Goal: Task Accomplishment & Management: Manage account settings

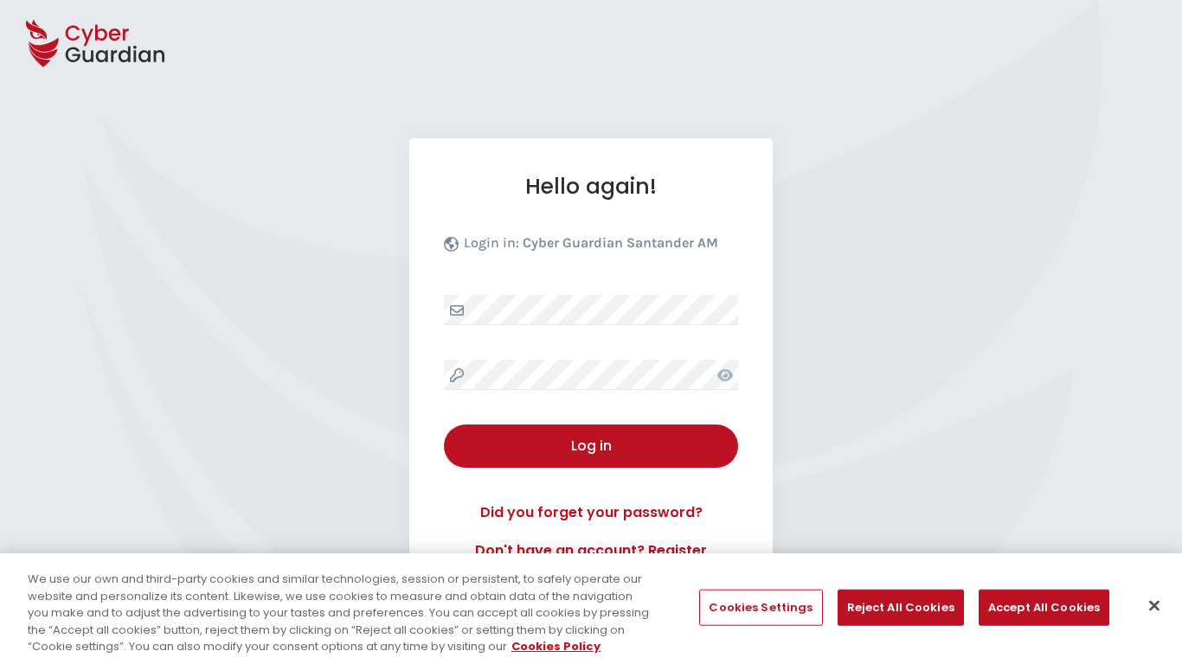
select select "English"
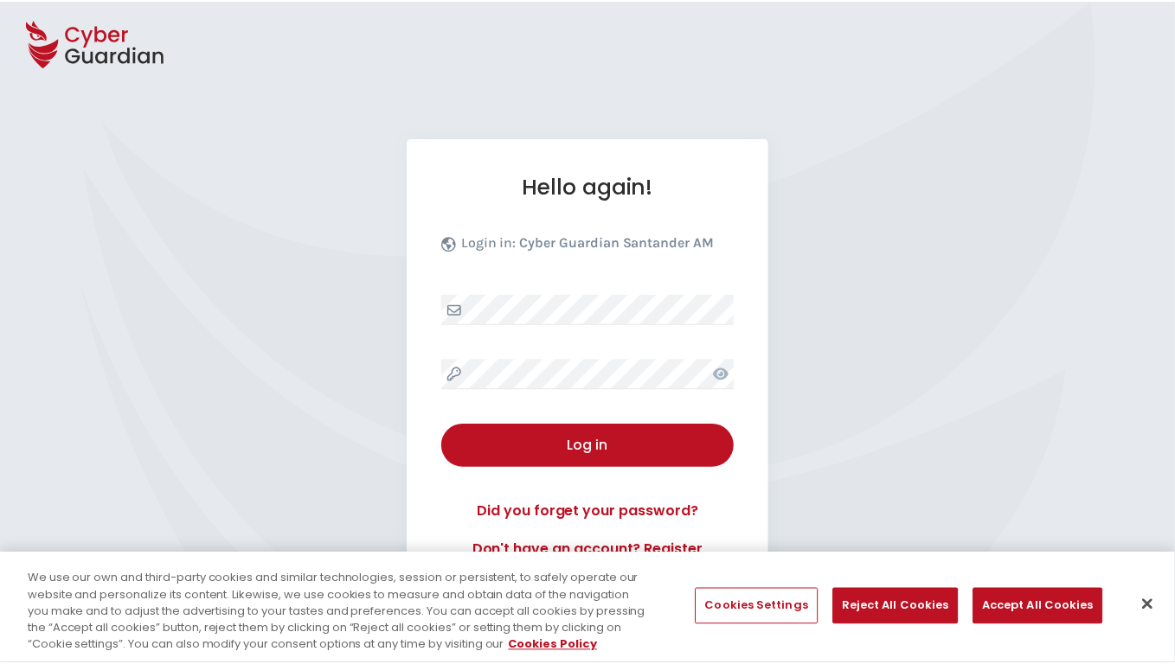
scroll to position [166, 0]
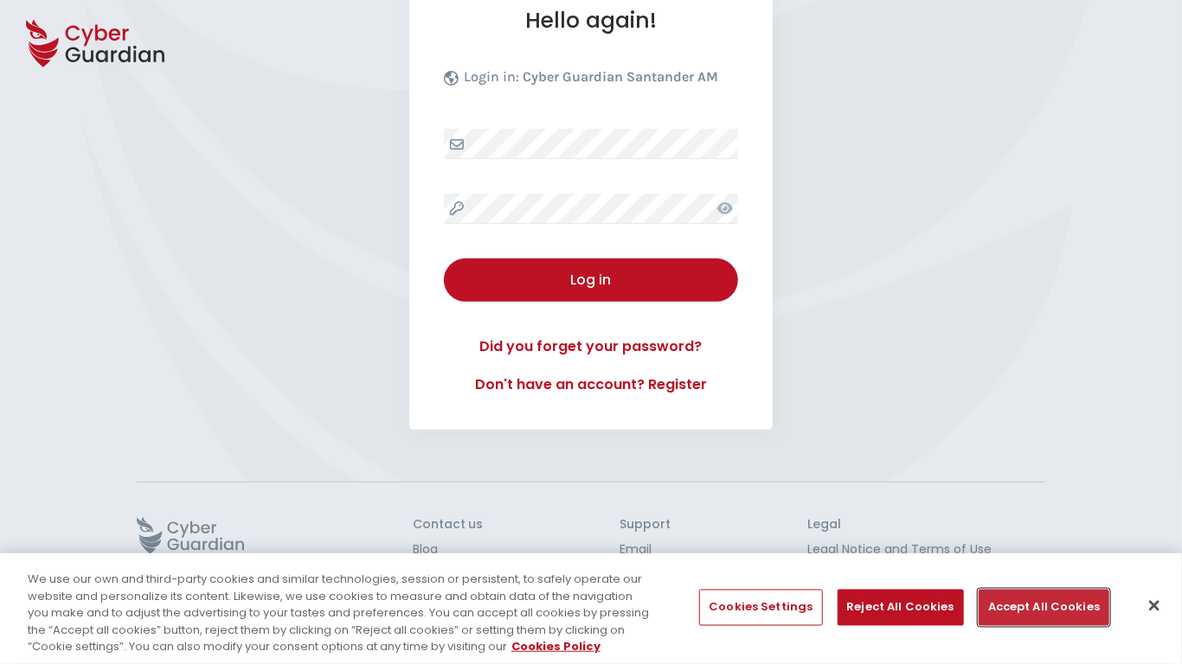
click at [1038, 607] on button "Accept All Cookies" at bounding box center [1044, 608] width 131 height 36
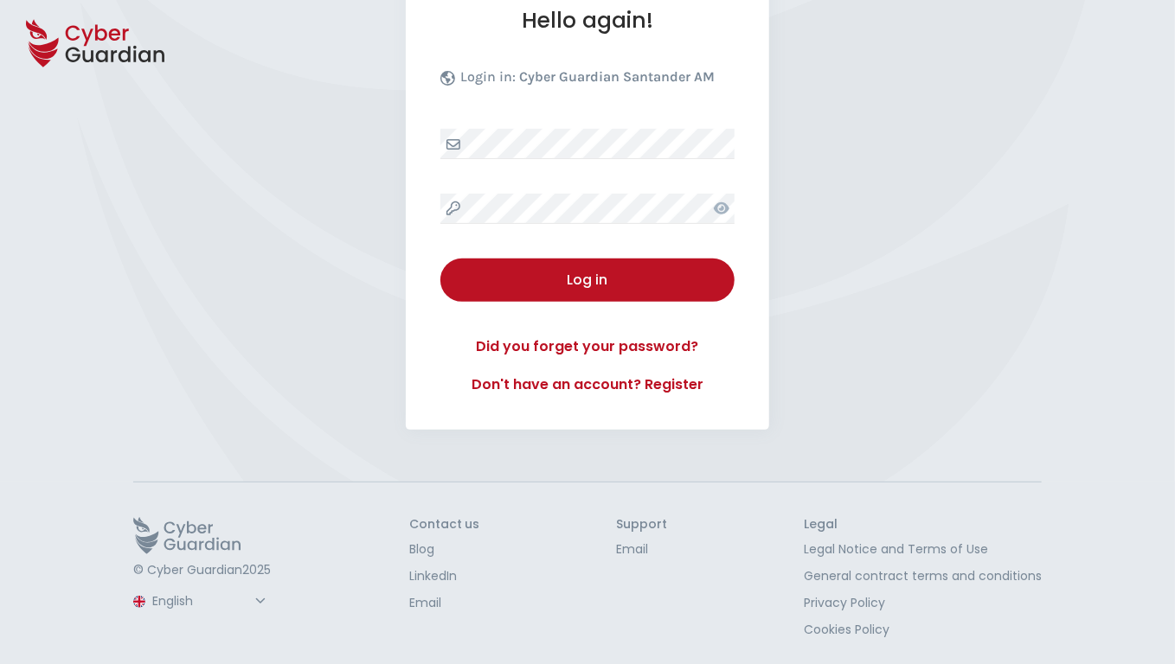
click at [440, 259] on button "Log in" at bounding box center [587, 280] width 294 height 43
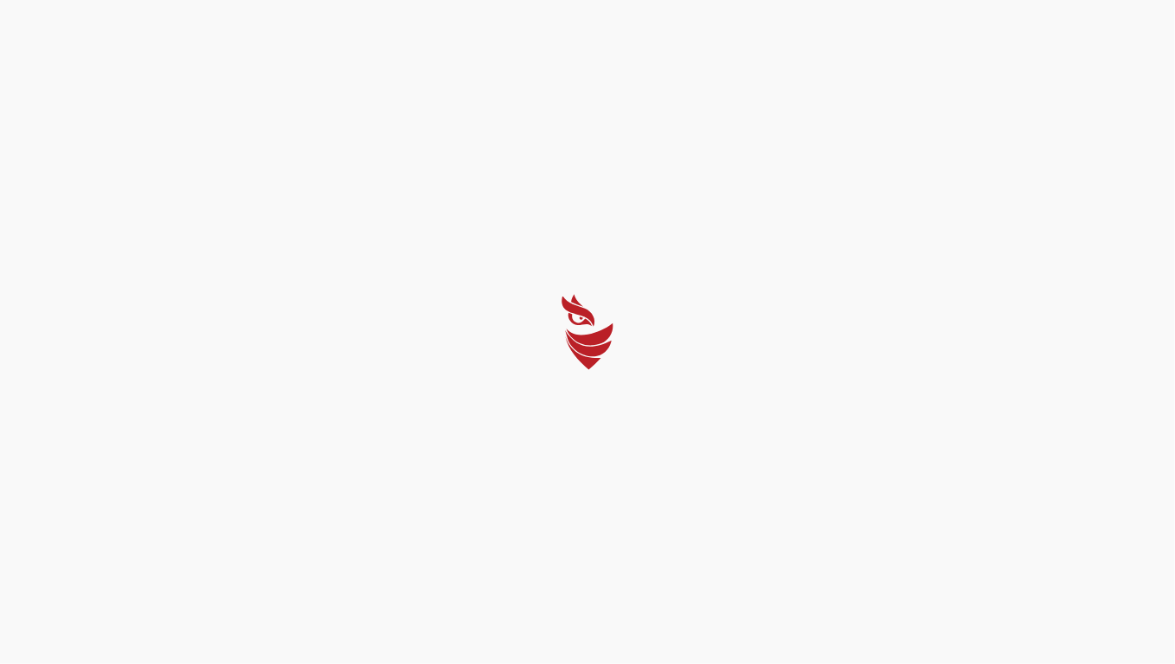
scroll to position [0, 0]
select select "Português (BR)"
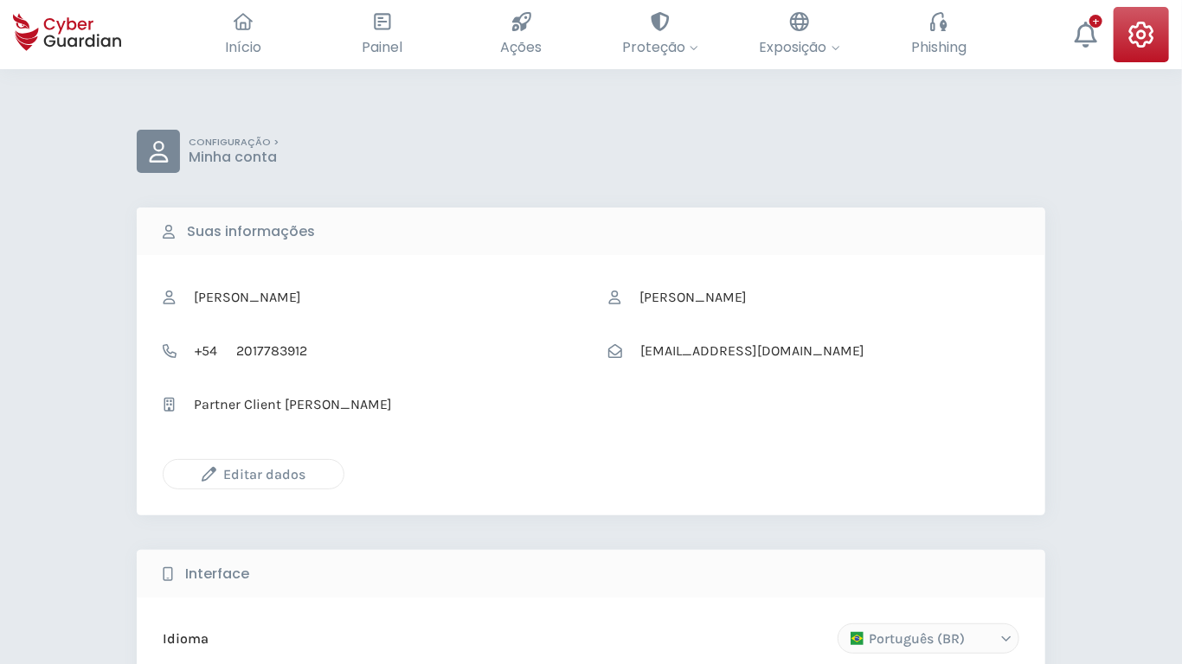
click at [209, 474] on icon "button" at bounding box center [209, 474] width 15 height 15
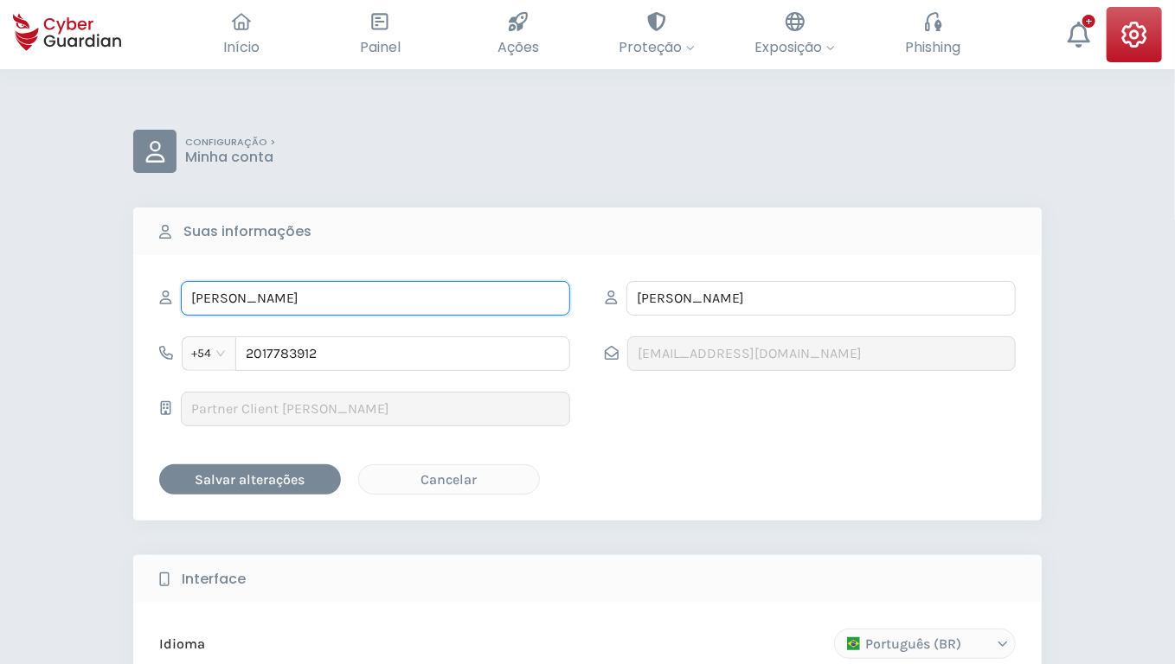
click at [376, 298] on input "DARRIN" at bounding box center [375, 298] width 389 height 35
type input "Jordon"
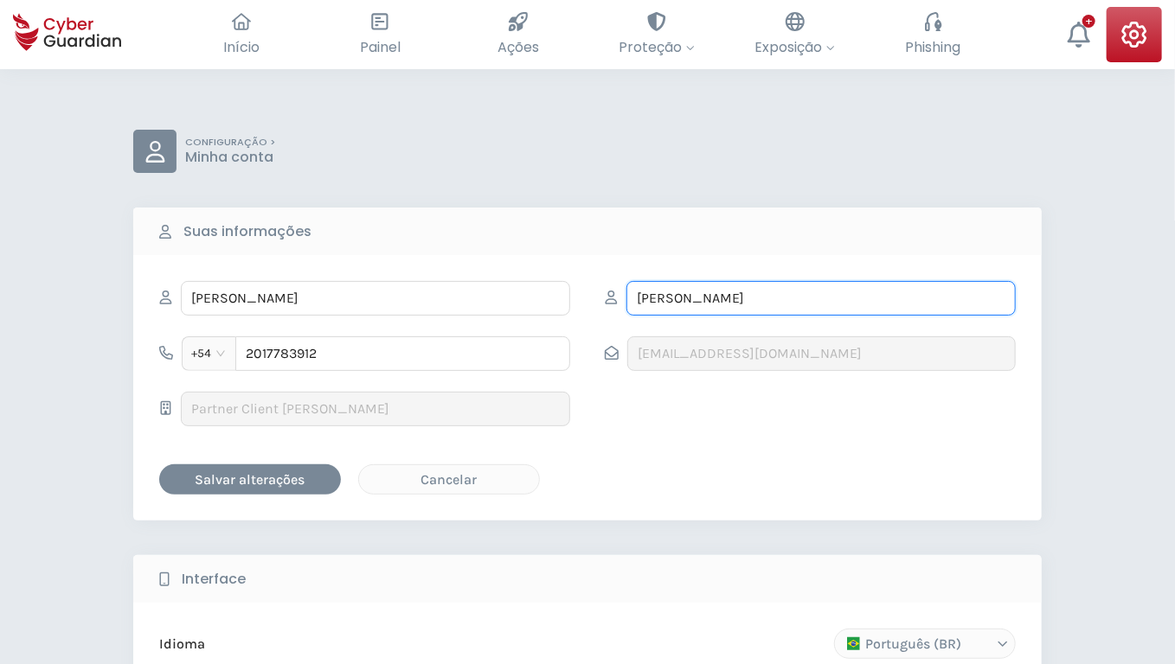
click at [821, 298] on input "JONES" at bounding box center [820, 298] width 389 height 35
type input "Maggio"
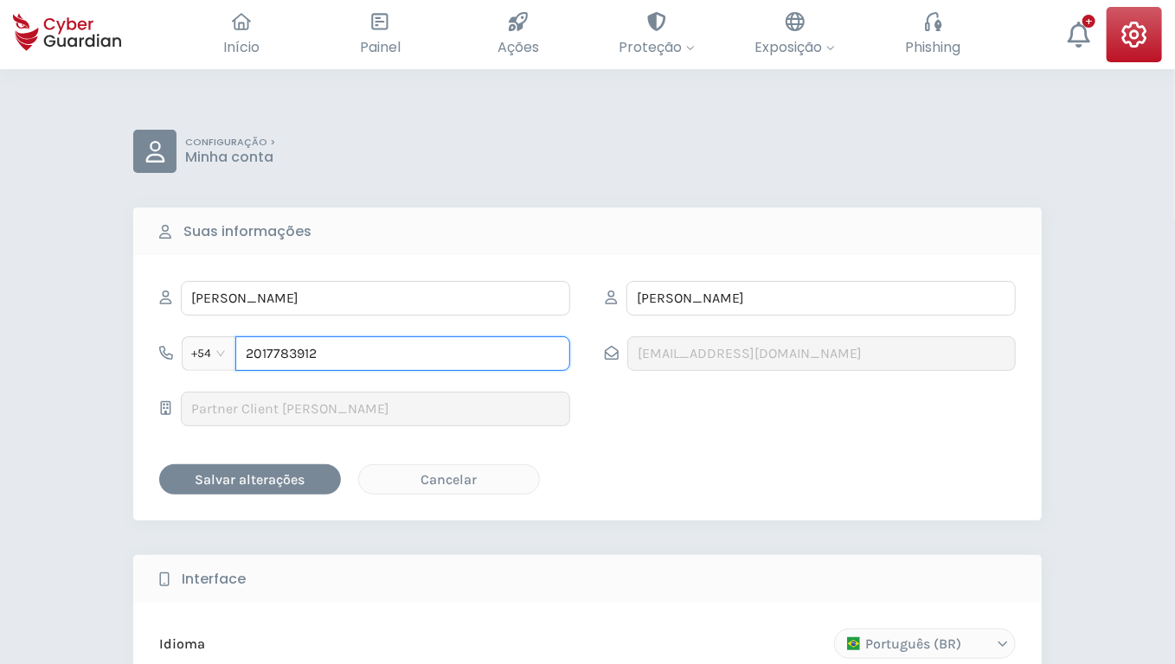
click at [402, 353] on input "2017783912" at bounding box center [402, 354] width 335 height 35
type input "3204081915"
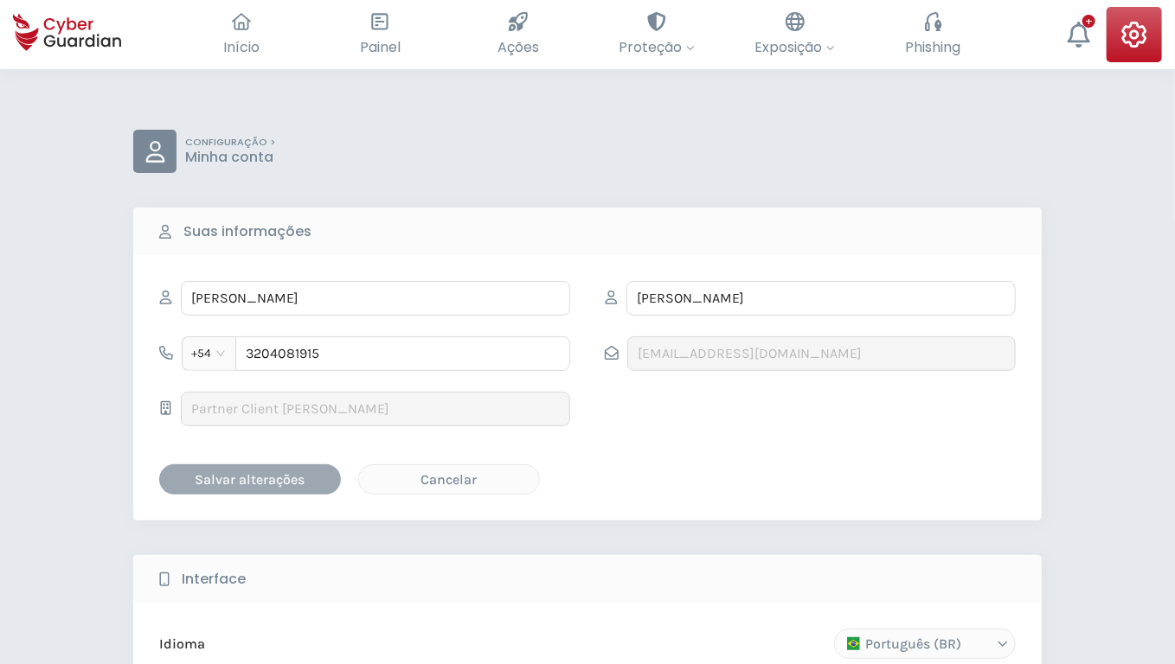
click at [250, 478] on div "Salvar alterações" at bounding box center [250, 480] width 156 height 22
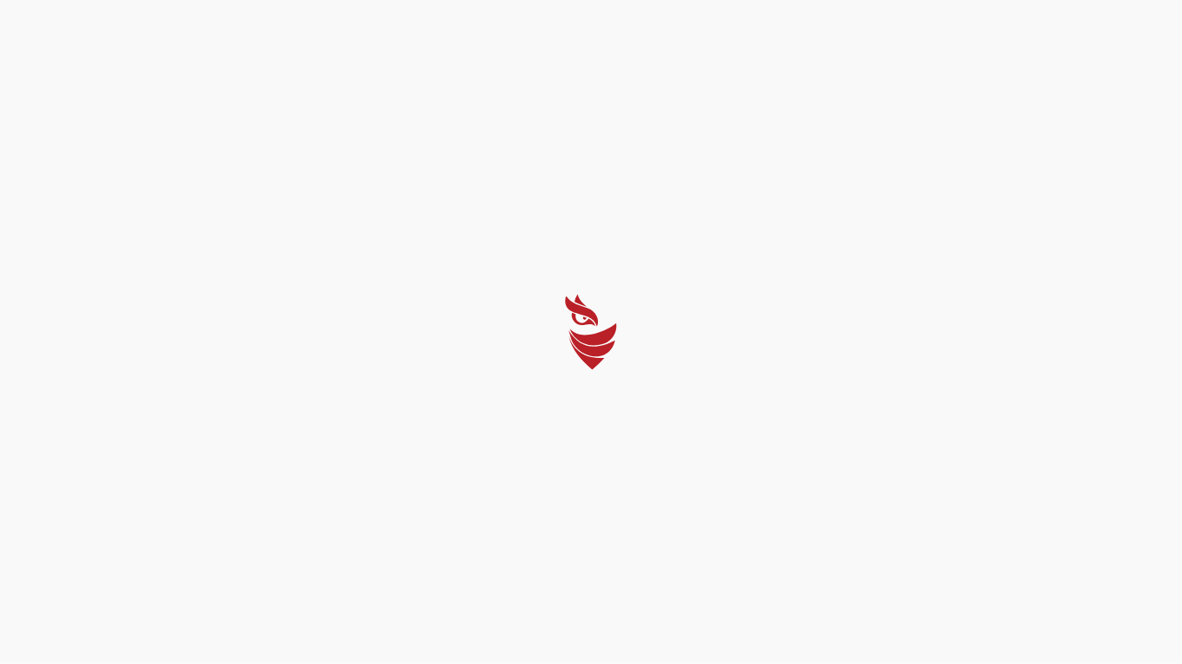
select select "Português (BR)"
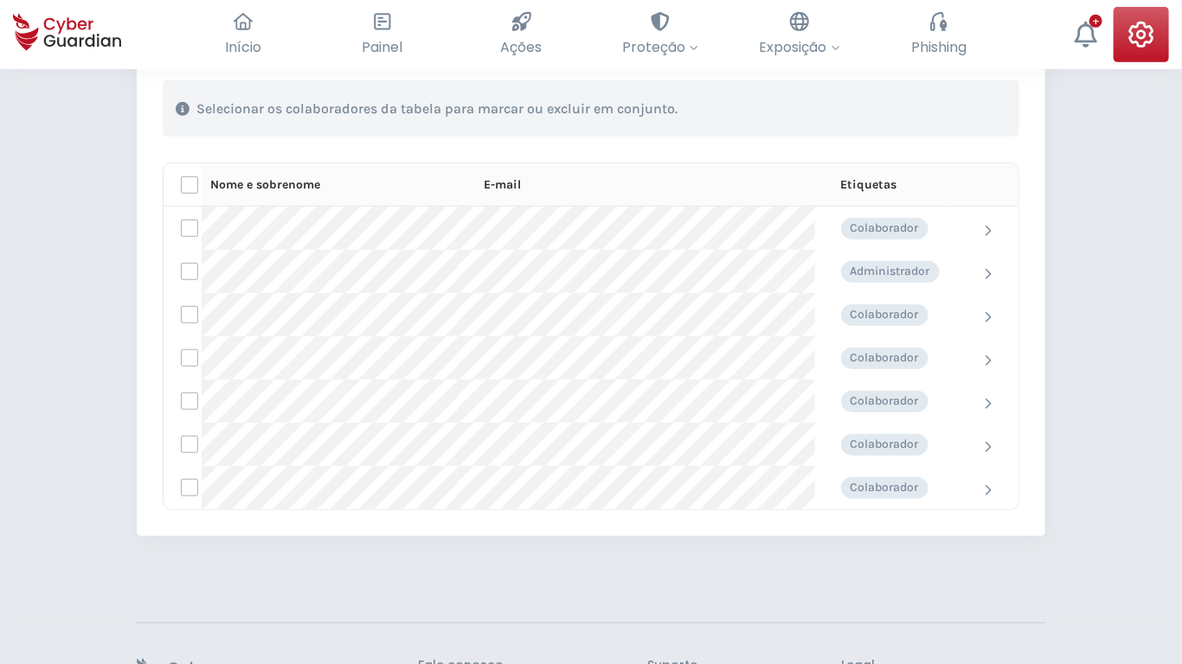
scroll to position [544, 0]
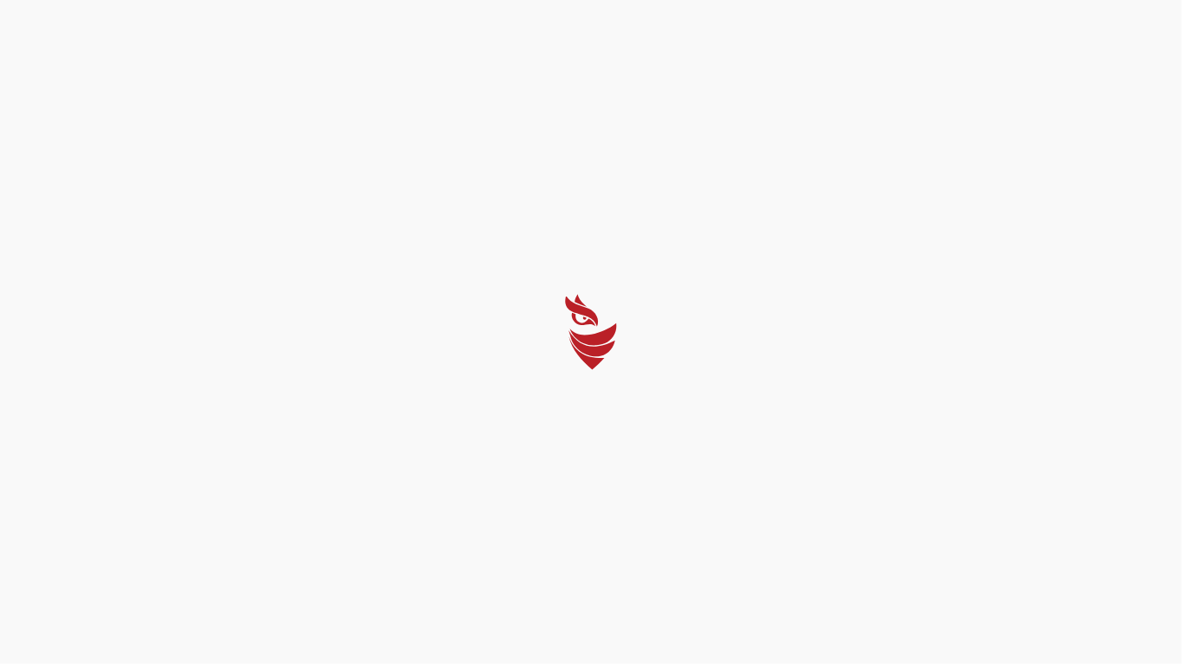
select select "Português (BR)"
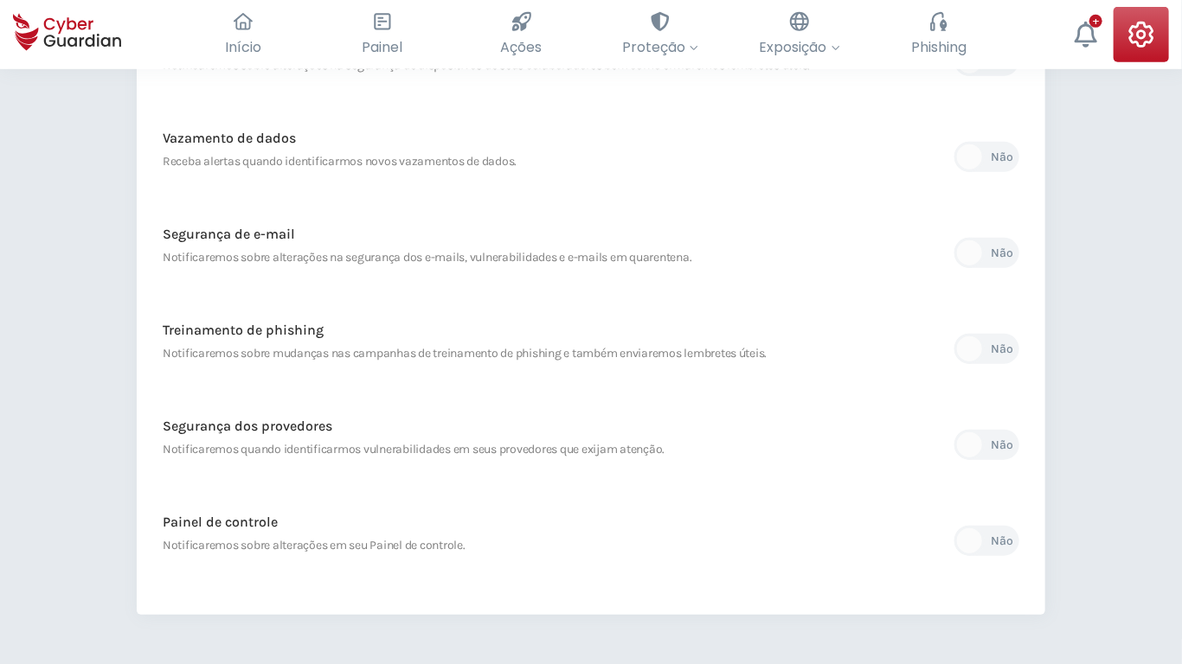
scroll to position [716, 0]
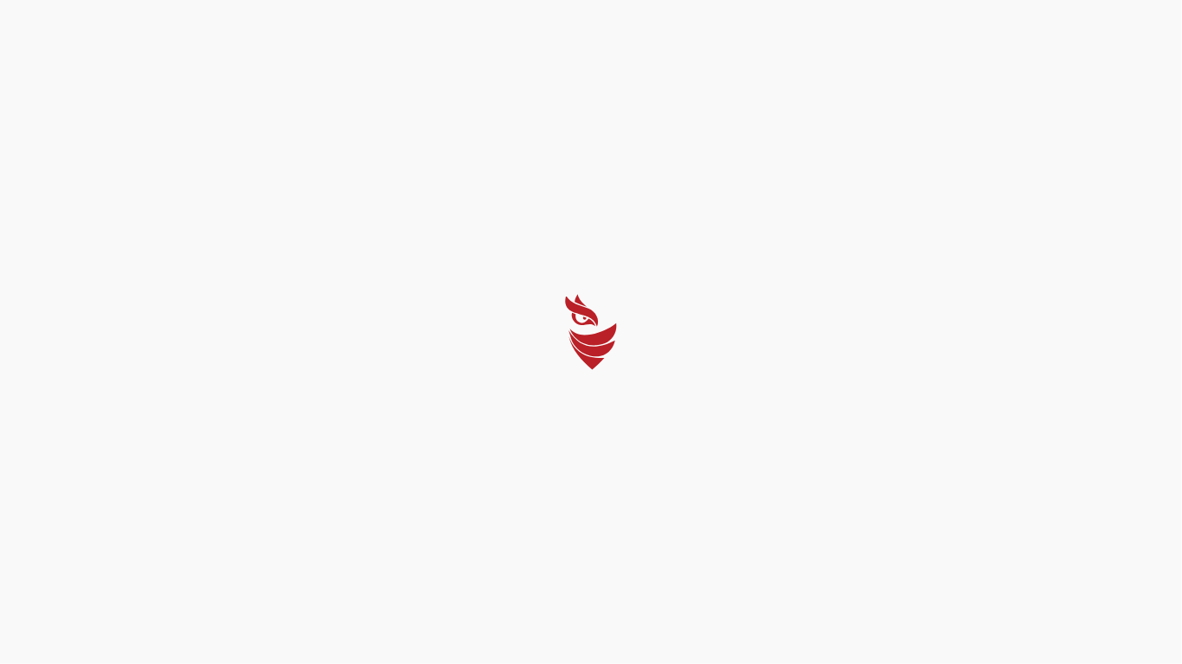
select select "Português (BR)"
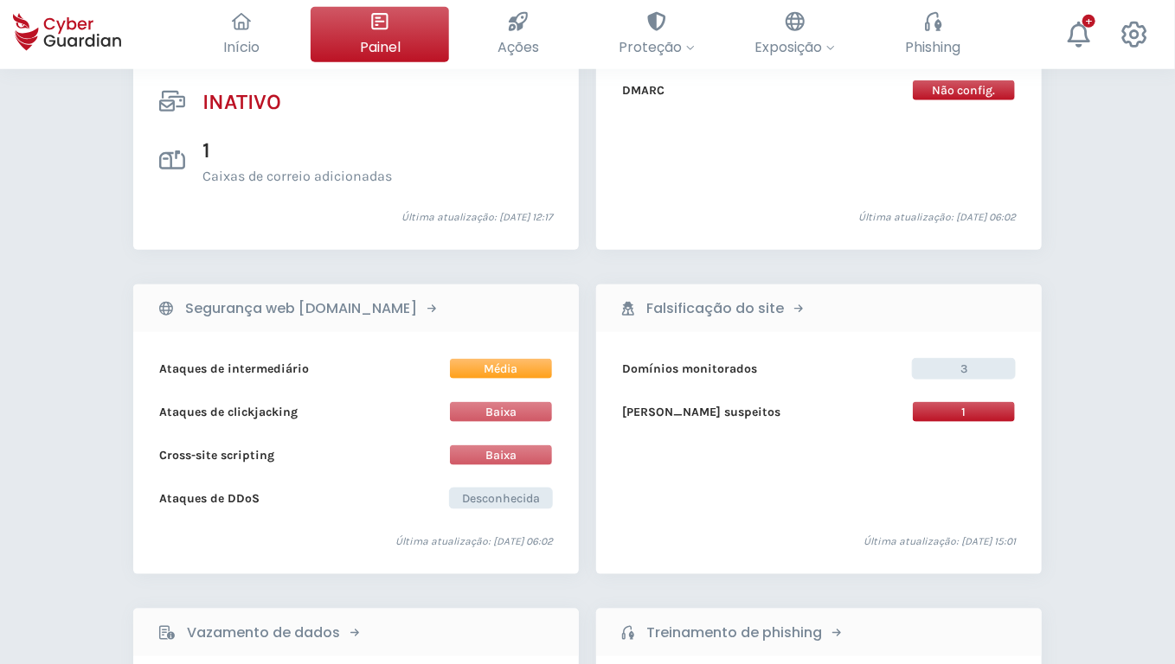
scroll to position [1563, 0]
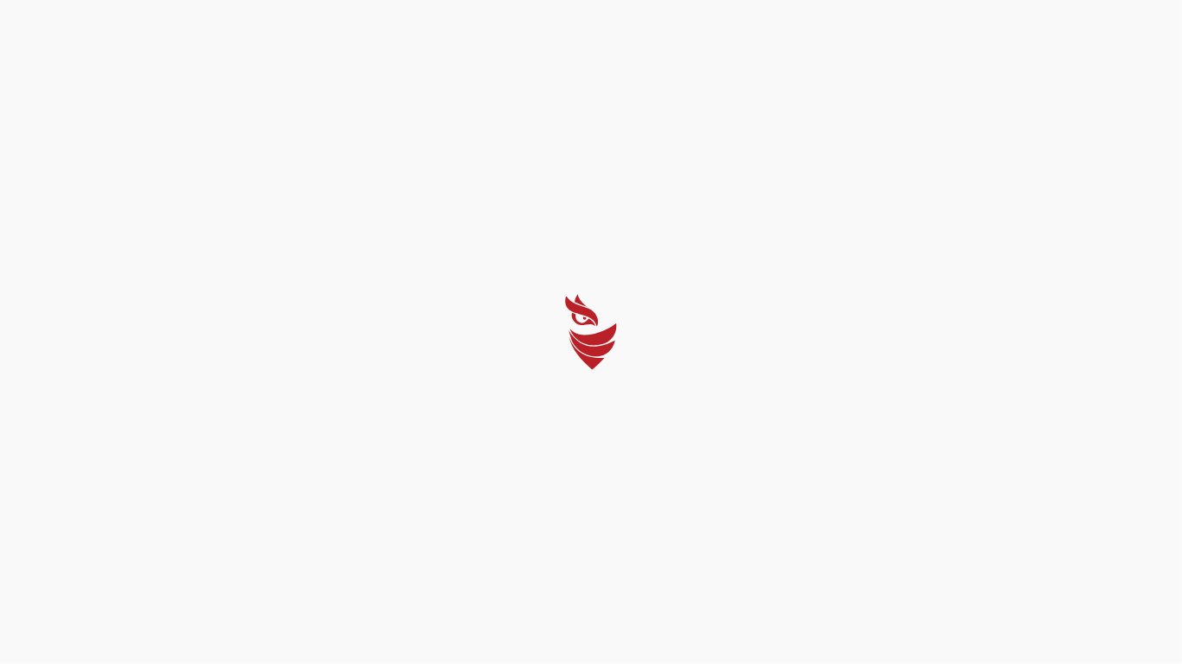
select select "Português (BR)"
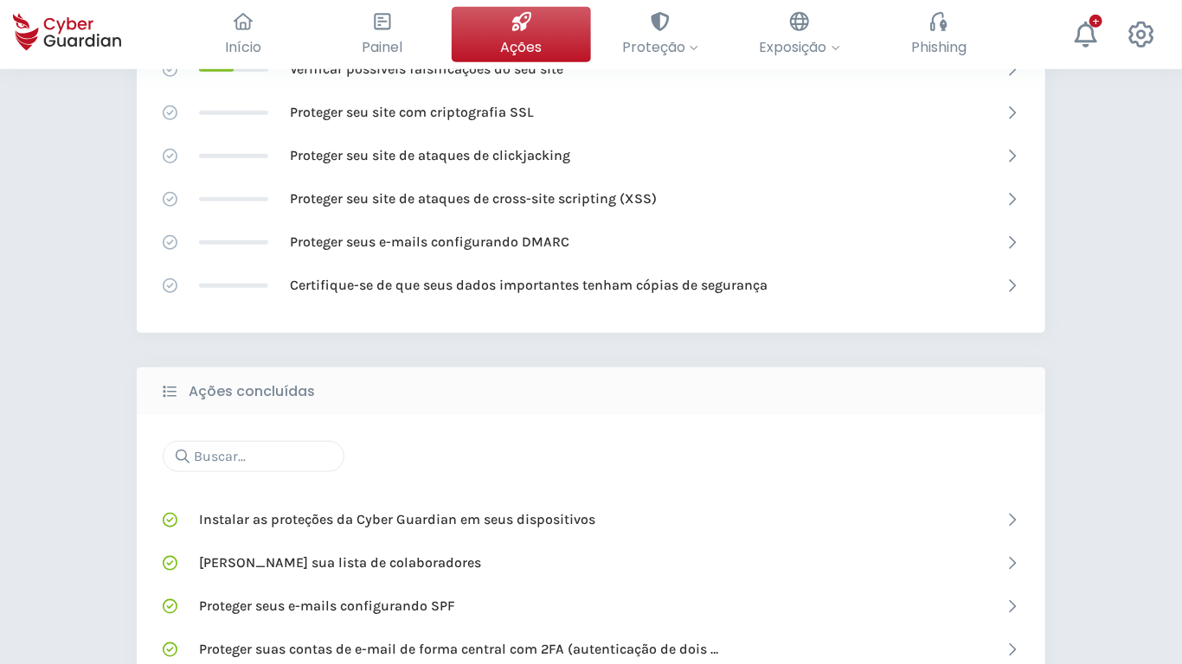
scroll to position [999, 0]
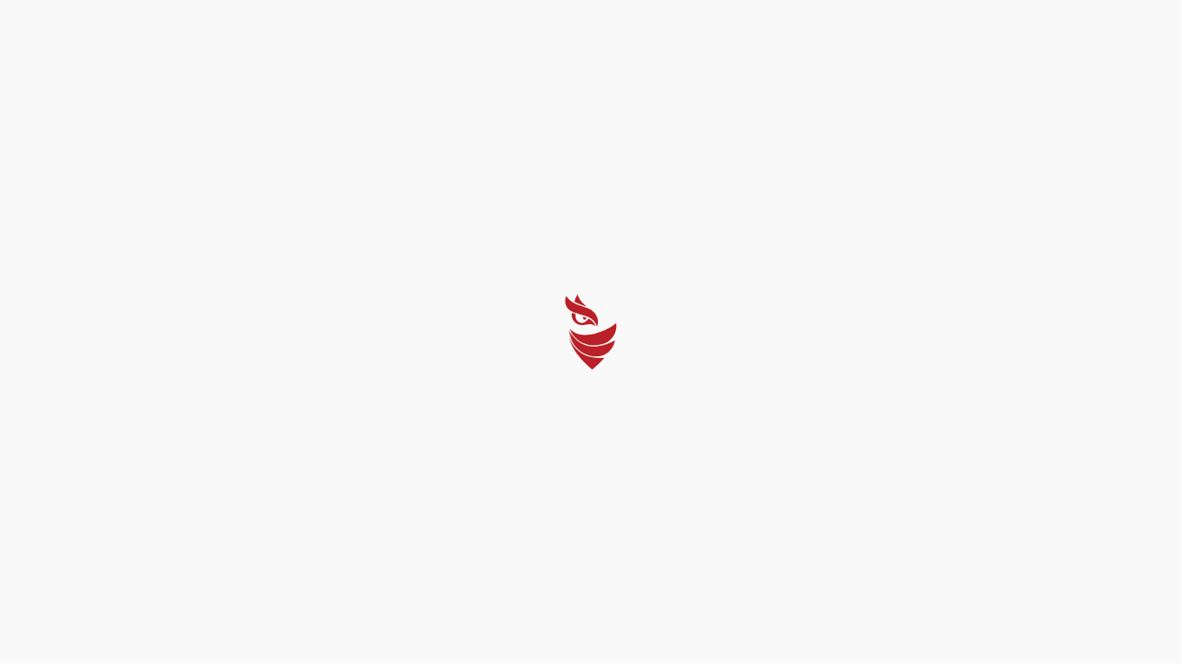
select select "Português (BR)"
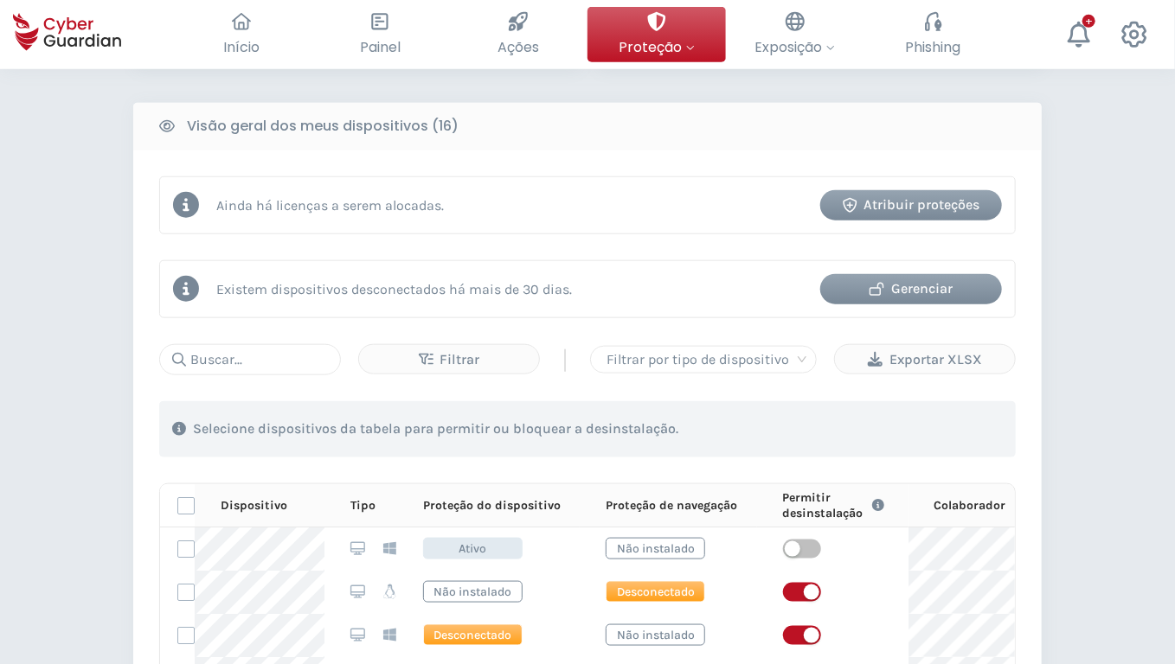
scroll to position [1370, 0]
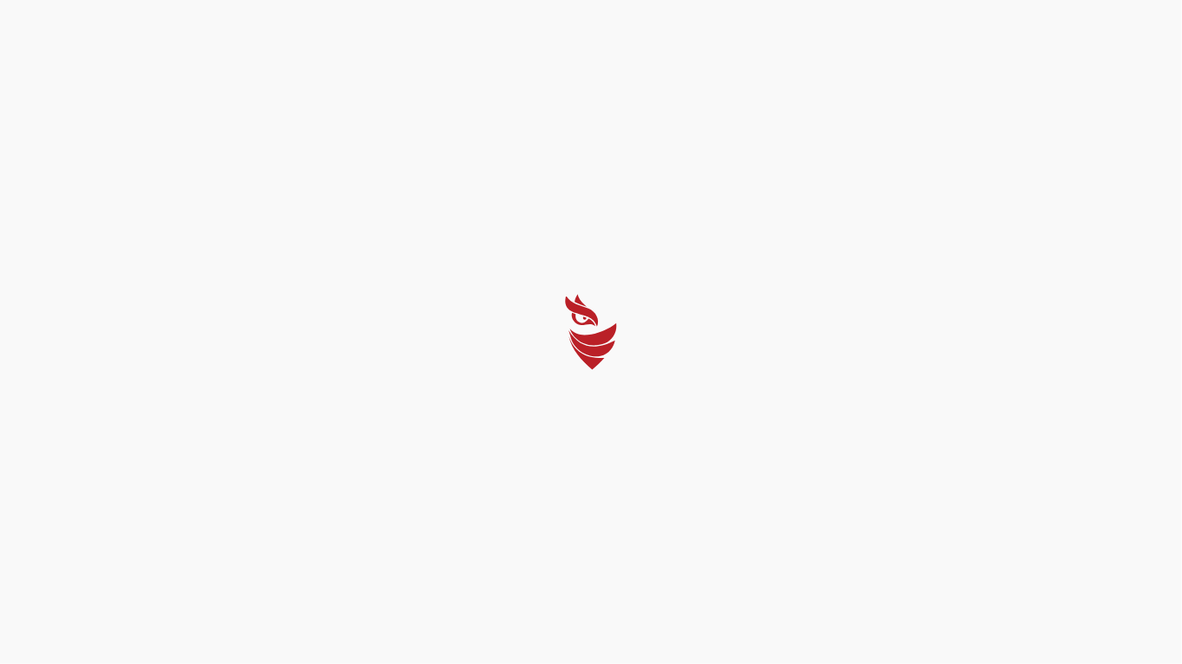
select select "Português (BR)"
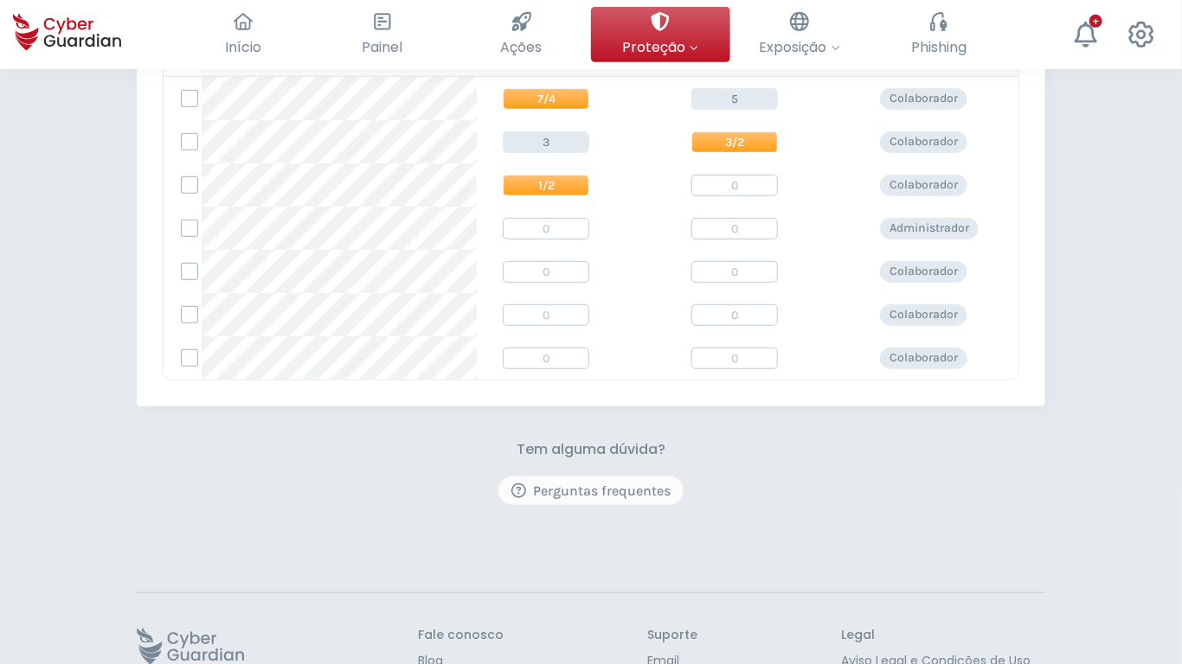
scroll to position [498, 0]
